Goal: Check status: Check status

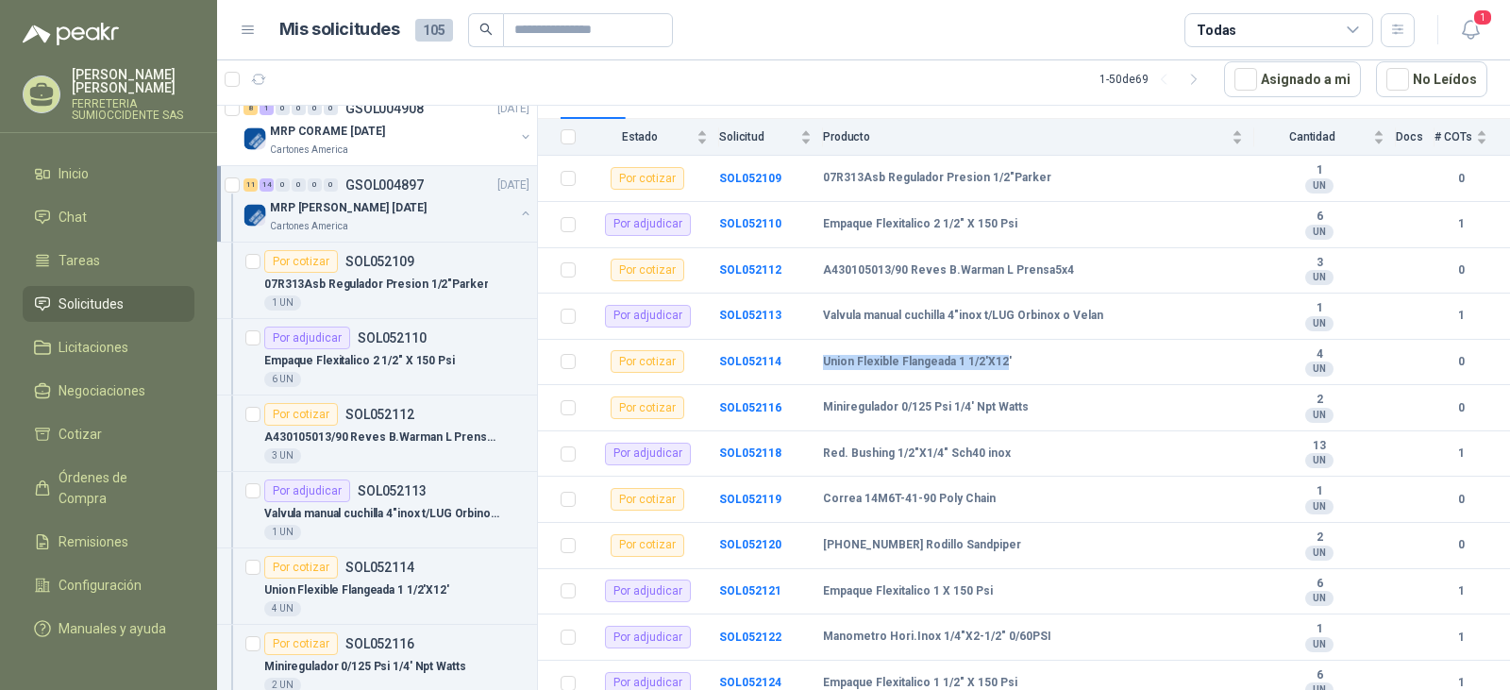
scroll to position [189, 0]
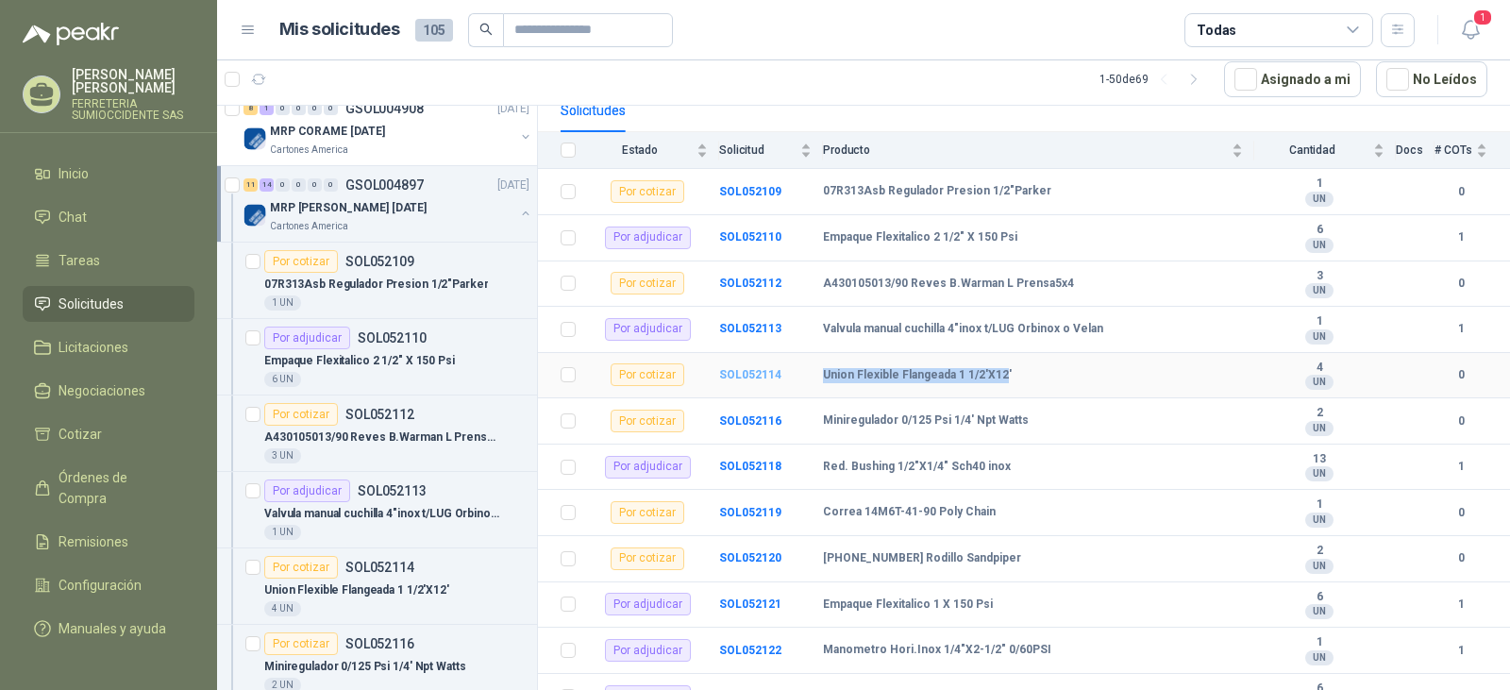
click at [730, 370] on b "SOL052114" at bounding box center [750, 374] width 62 height 13
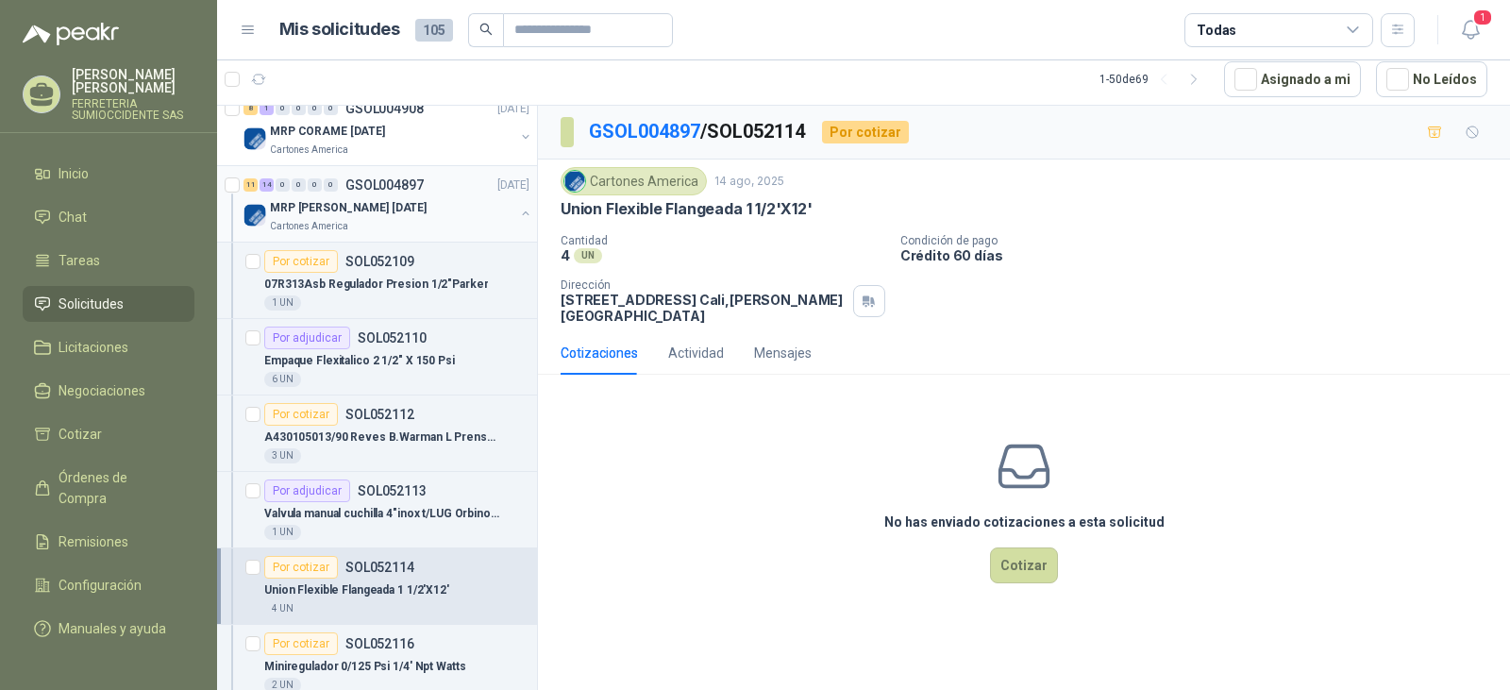
click at [454, 199] on div "MRP [PERSON_NAME] [DATE]" at bounding box center [392, 207] width 244 height 23
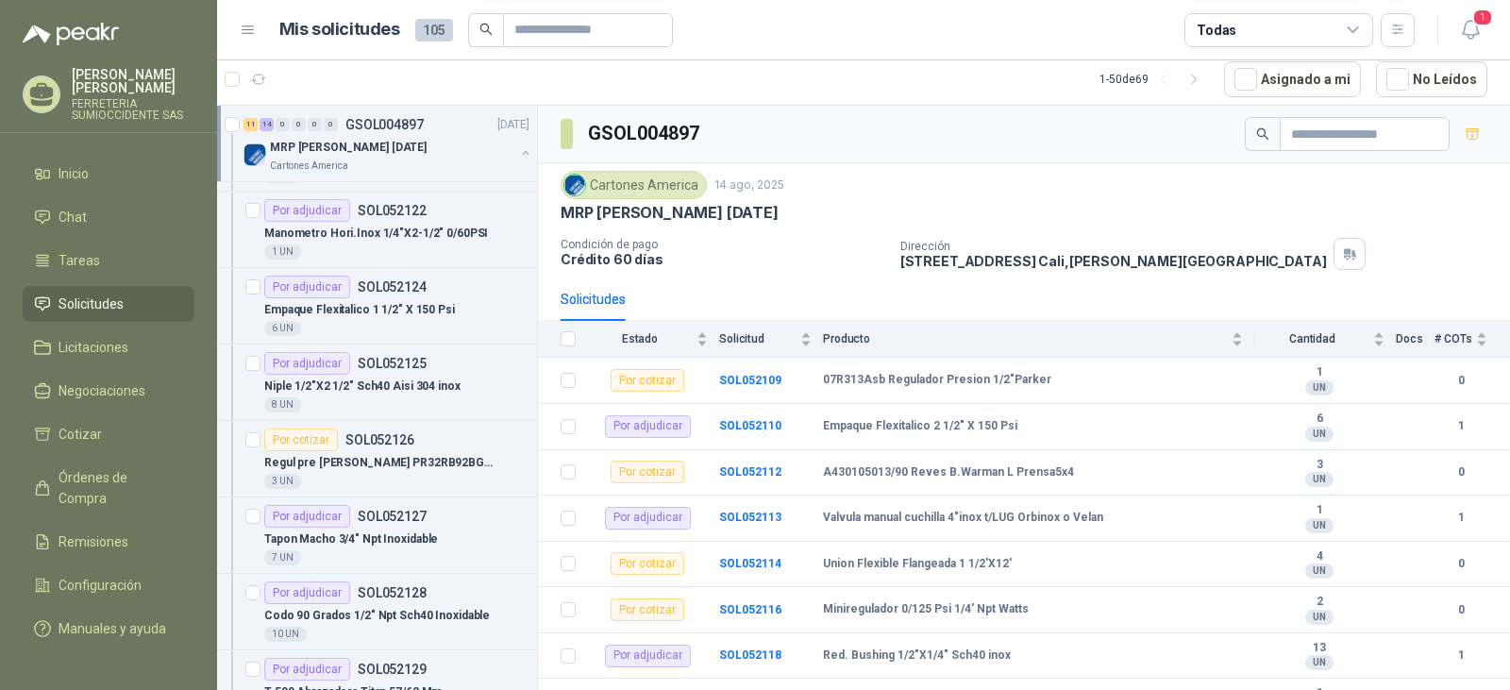
scroll to position [1038, 0]
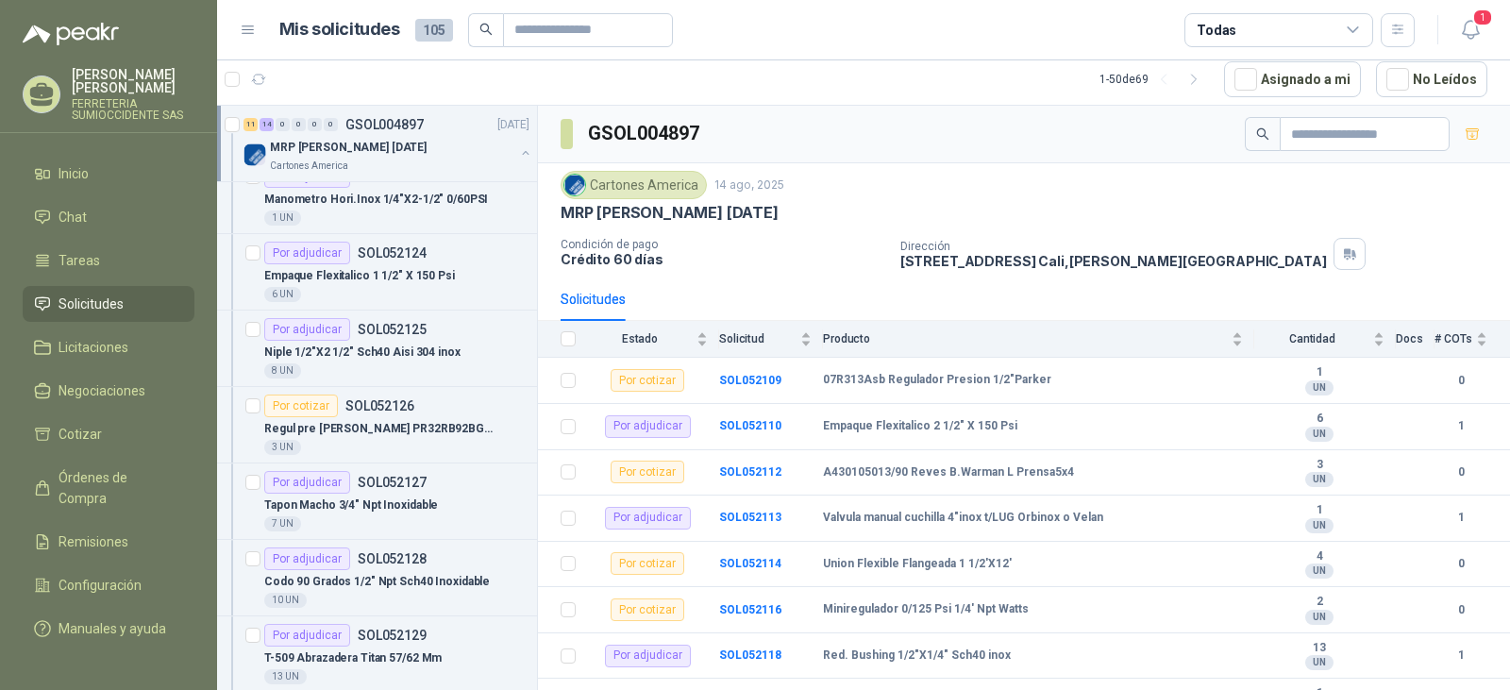
click at [138, 297] on li "Solicitudes" at bounding box center [108, 304] width 149 height 21
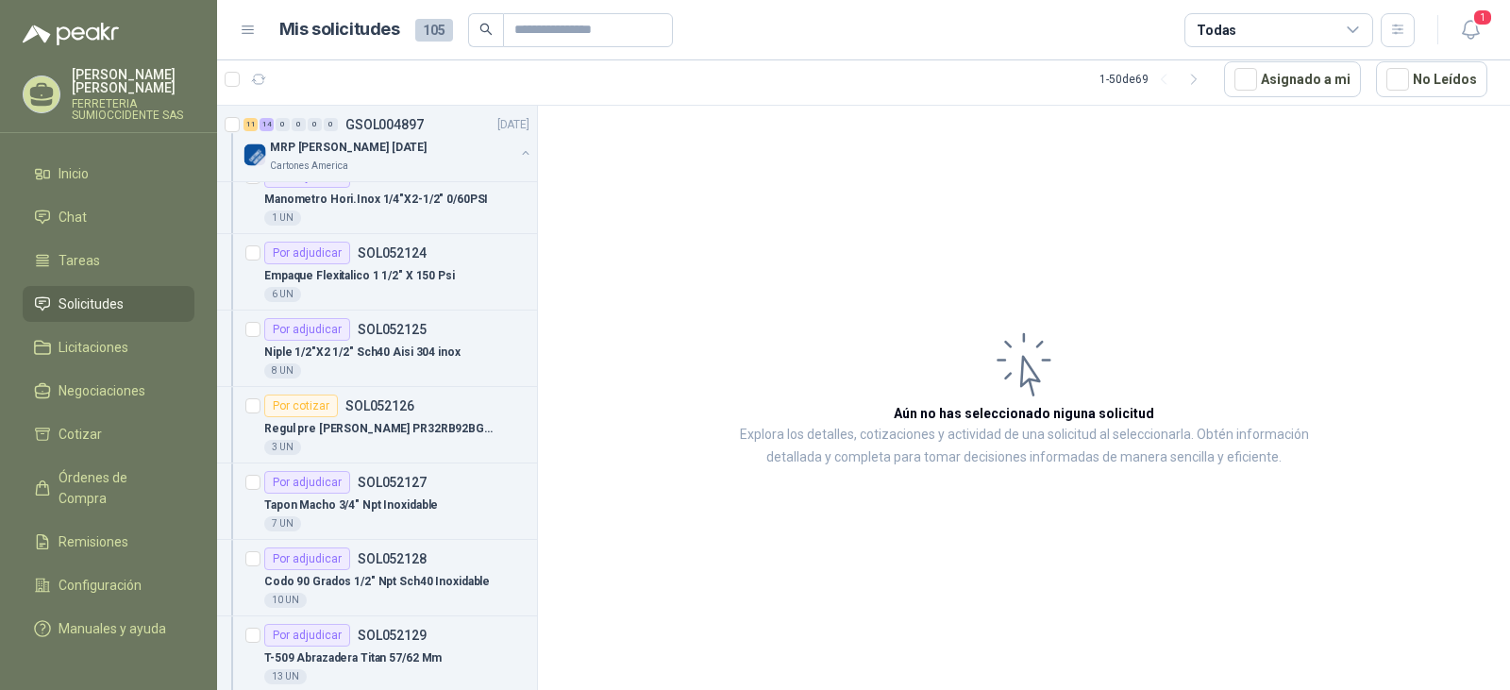
click at [120, 293] on link "Solicitudes" at bounding box center [109, 304] width 172 height 36
click at [108, 165] on li "Inicio" at bounding box center [108, 173] width 149 height 21
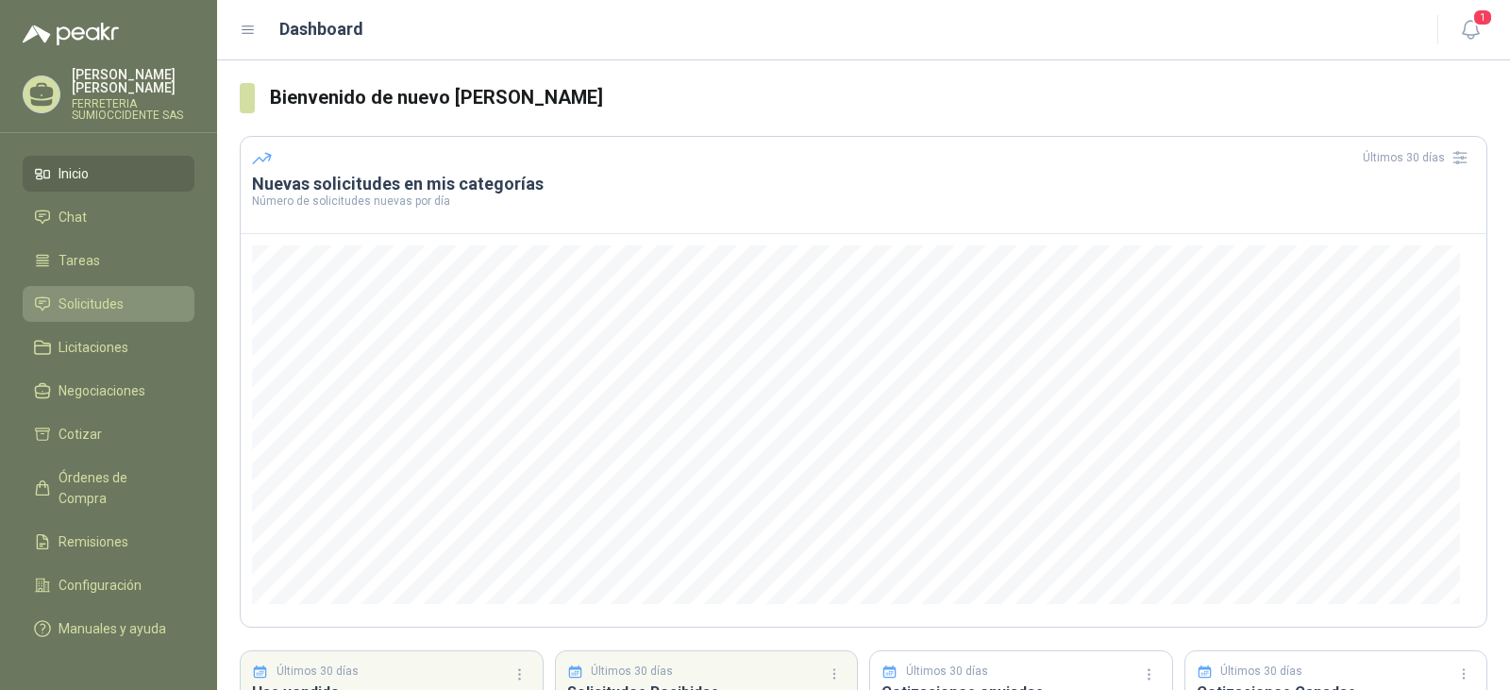
click at [132, 298] on li "Solicitudes" at bounding box center [108, 304] width 149 height 21
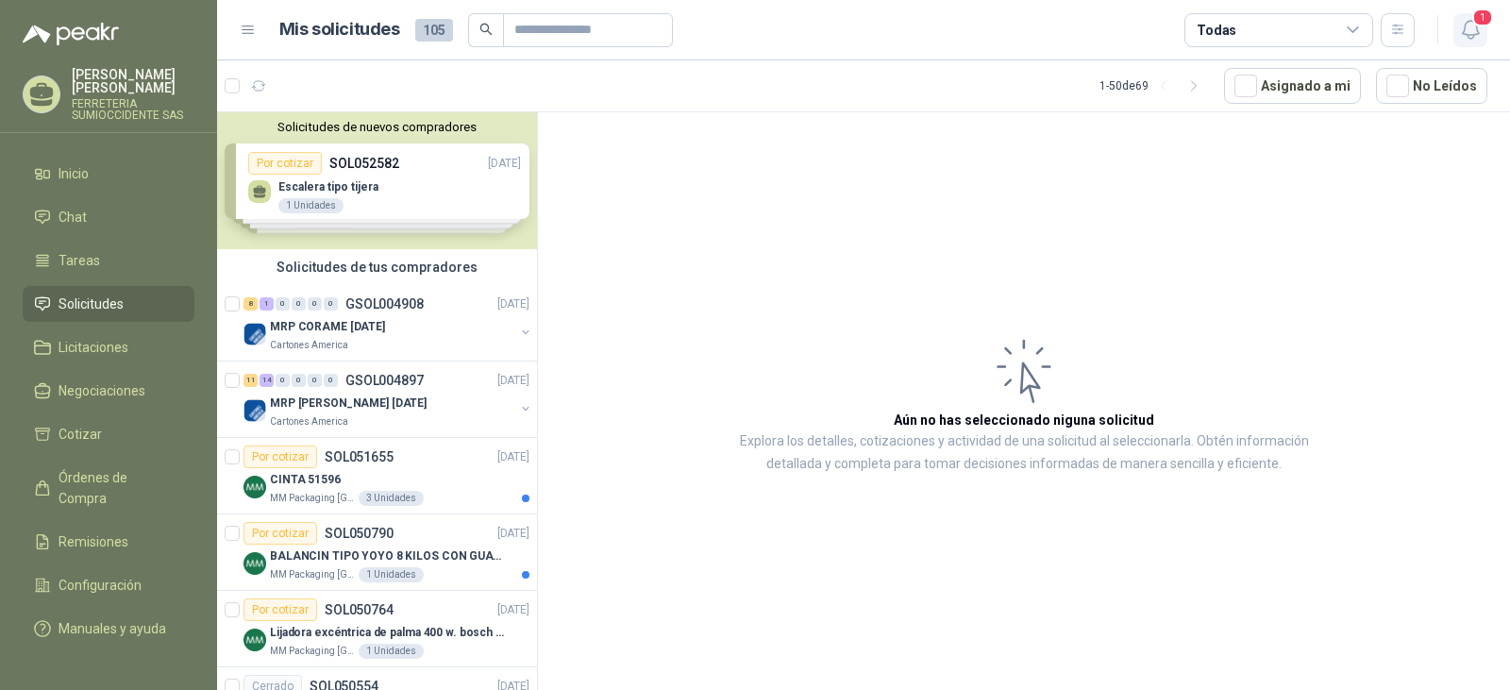
click at [1482, 26] on span "1" at bounding box center [1482, 17] width 21 height 18
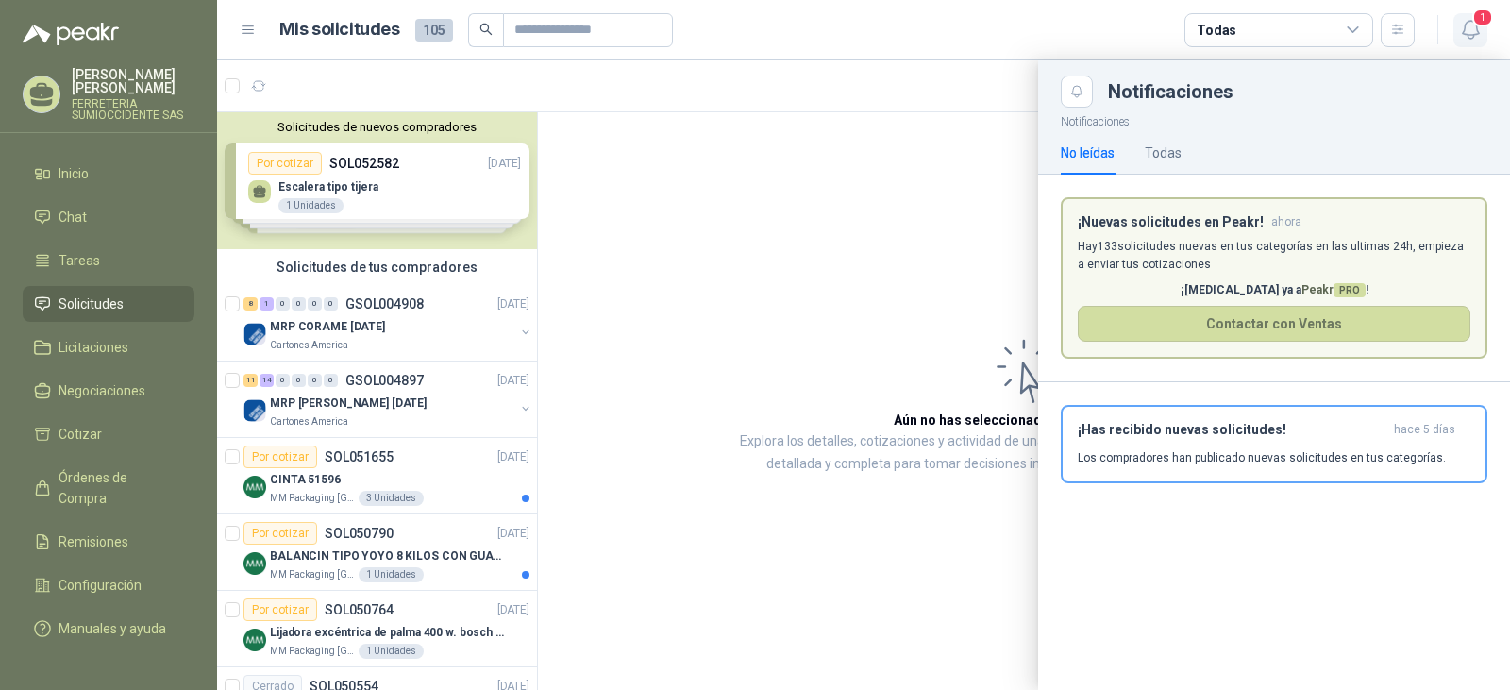
click at [1481, 25] on span "1" at bounding box center [1482, 17] width 21 height 18
